Goal: Navigation & Orientation: Find specific page/section

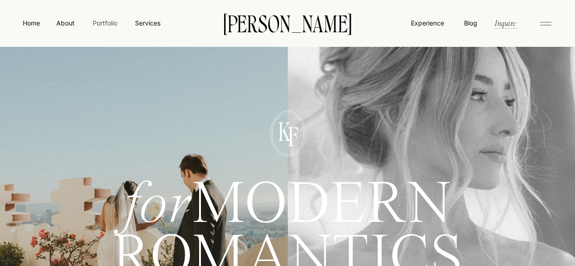
click at [107, 25] on nav "Portfolio" at bounding box center [105, 23] width 32 height 10
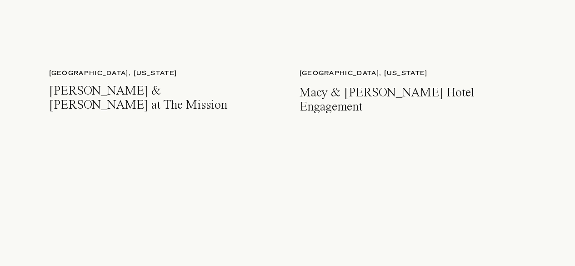
scroll to position [2392, 0]
